Goal: Complete application form

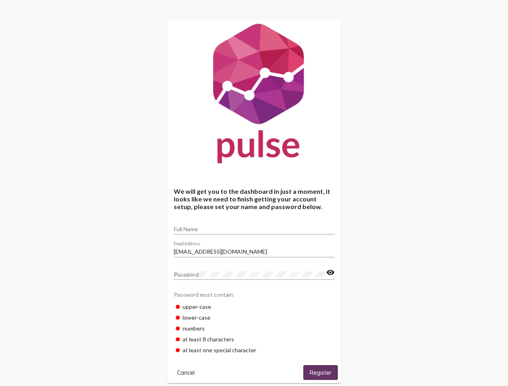
click at [254, 226] on input "Full Name" at bounding box center [254, 229] width 161 height 6
click at [254, 249] on input "[EMAIL_ADDRESS][DOMAIN_NAME]" at bounding box center [254, 252] width 161 height 6
click at [330, 273] on mat-icon "visibility" at bounding box center [330, 273] width 8 height 10
click at [186, 372] on span "Cancel" at bounding box center [186, 372] width 18 height 7
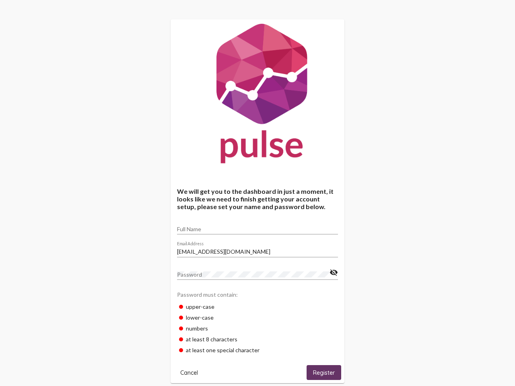
click at [321, 372] on html "We will get you to the dashboard in just a moment, it looks like we need to fin…" at bounding box center [257, 308] width 515 height 616
